Goal: Task Accomplishment & Management: Use online tool/utility

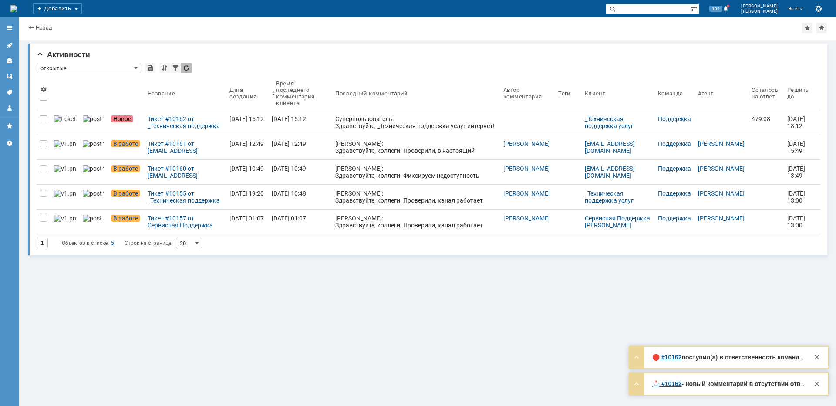
drag, startPoint x: 0, startPoint y: 0, endPoint x: 164, endPoint y: 120, distance: 203.2
click at [164, 121] on div "Тикет #10162 от _Техническая поддержка услуг интернет [[EMAIL_ADDRESS][DOMAIN_N…" at bounding box center [185, 122] width 75 height 14
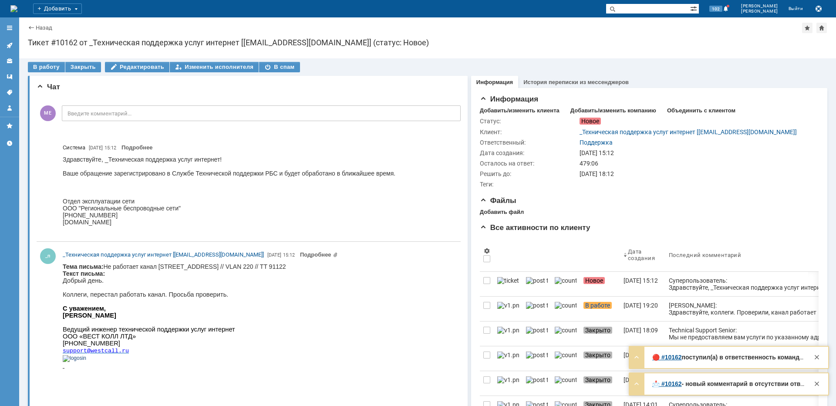
click at [201, 267] on body "Тема письма: Не работает канал [STREET_ADDRESS] // VLAN 220 // TT 91122 Текст п…" at bounding box center [174, 319] width 223 height 113
click at [202, 268] on body "Тема письма: Не работает канал [STREET_ADDRESS] // VLAN 220 // TT 91122 Текст п…" at bounding box center [174, 319] width 223 height 113
copy body "[PERSON_NAME]"
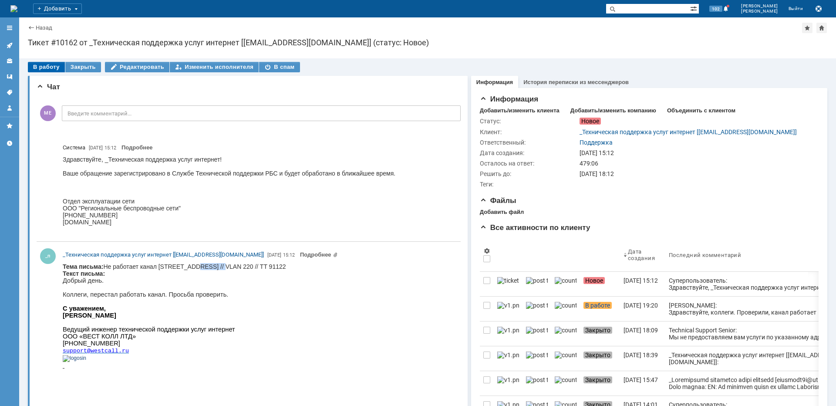
click at [45, 67] on div "В работу" at bounding box center [46, 67] width 37 height 10
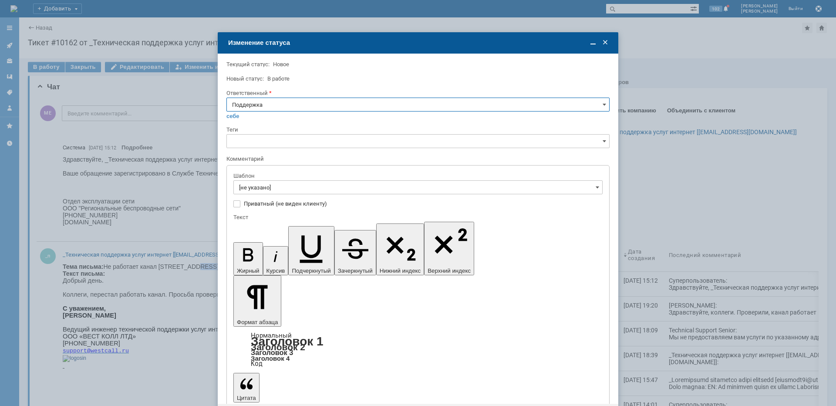
click at [237, 105] on input "Поддержка" at bounding box center [418, 105] width 383 height 14
click at [256, 190] on span "[PERSON_NAME]" at bounding box center [418, 192] width 372 height 7
type input "[PERSON_NAME]"
click at [256, 190] on input "[не указано]" at bounding box center [418, 187] width 369 height 14
type input "[PERSON_NAME]"
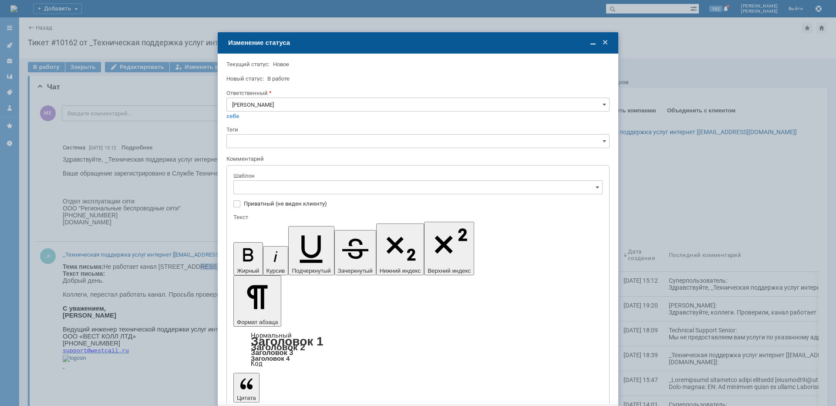
drag, startPoint x: 328, startPoint y: 246, endPoint x: 76, endPoint y: 38, distance: 326.8
click at [328, 246] on span "[операторы] Недоступно оборудование на клиенте" at bounding box center [418, 246] width 358 height 7
type input "[операторы] Недоступно оборудование на клиенте"
